Goal: Information Seeking & Learning: Learn about a topic

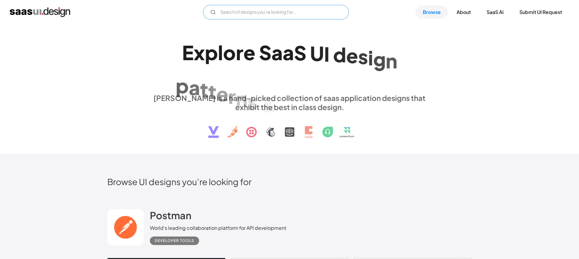
click at [285, 10] on input "Email Form" at bounding box center [276, 12] width 146 height 15
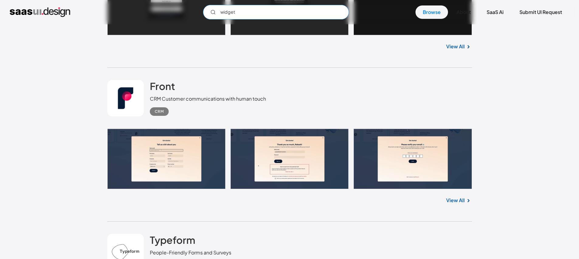
scroll to position [450, 0]
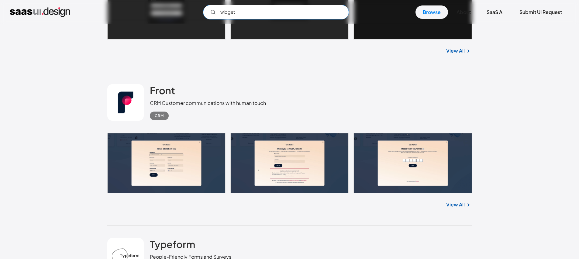
type input "widget"
click at [460, 204] on link "View All" at bounding box center [455, 204] width 19 height 7
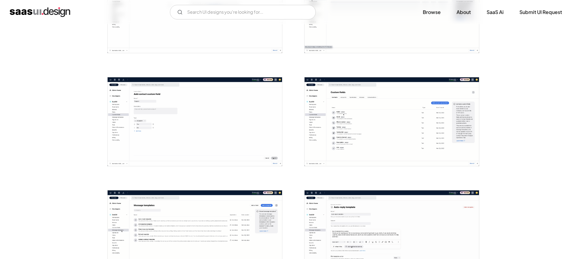
scroll to position [649, 0]
